Goal: Go to known website: Access a specific website the user already knows

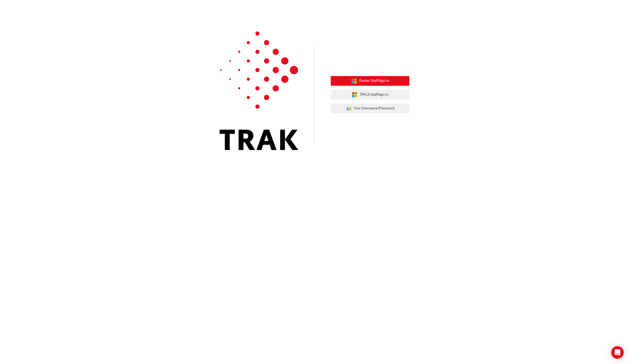
click at [380, 79] on span "Dealer Staff Sign In" at bounding box center [374, 81] width 30 height 6
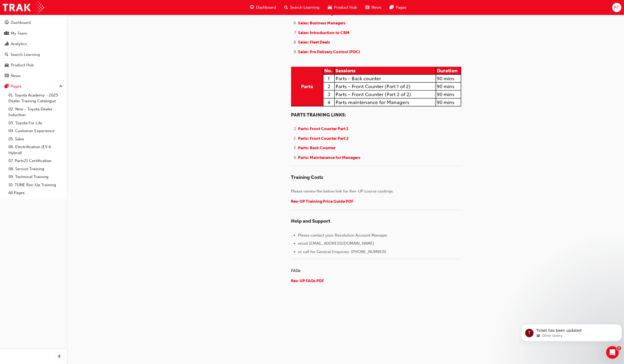
scroll to position [685, 0]
